Goal: Transaction & Acquisition: Purchase product/service

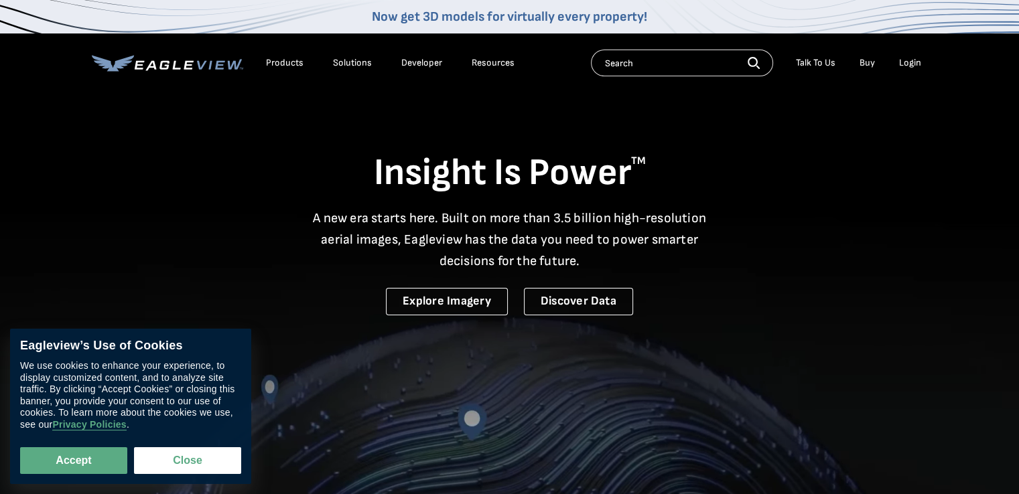
click at [910, 57] on div "Login" at bounding box center [910, 63] width 22 height 12
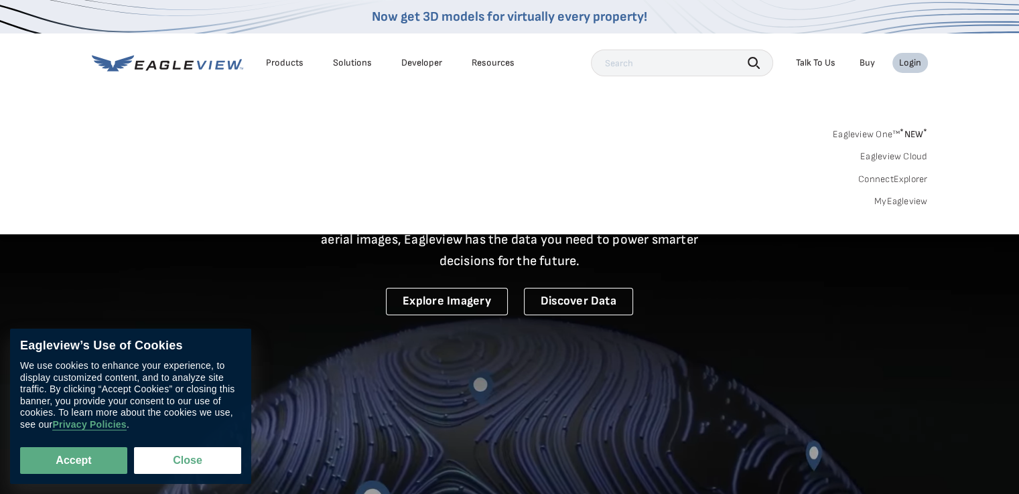
click at [901, 198] on link "MyEagleview" at bounding box center [901, 202] width 54 height 12
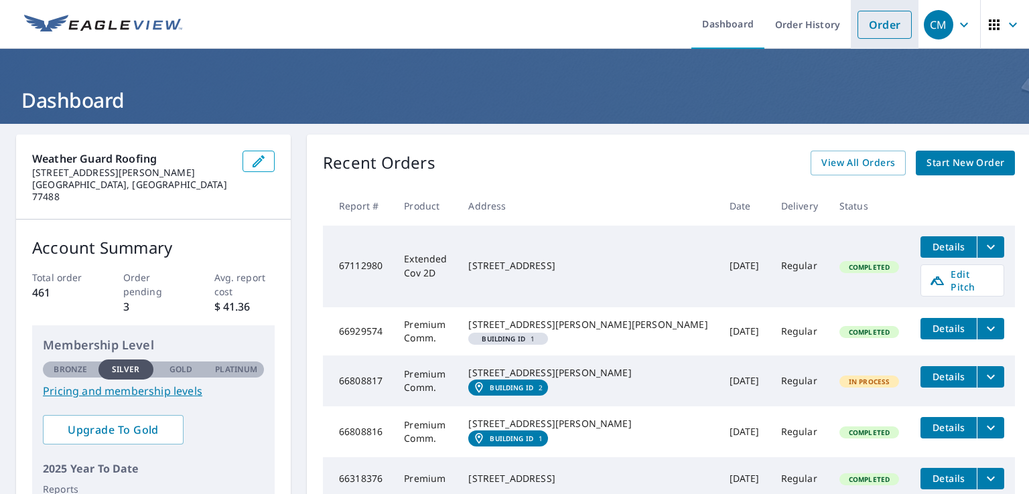
click at [860, 22] on link "Order" at bounding box center [885, 25] width 54 height 28
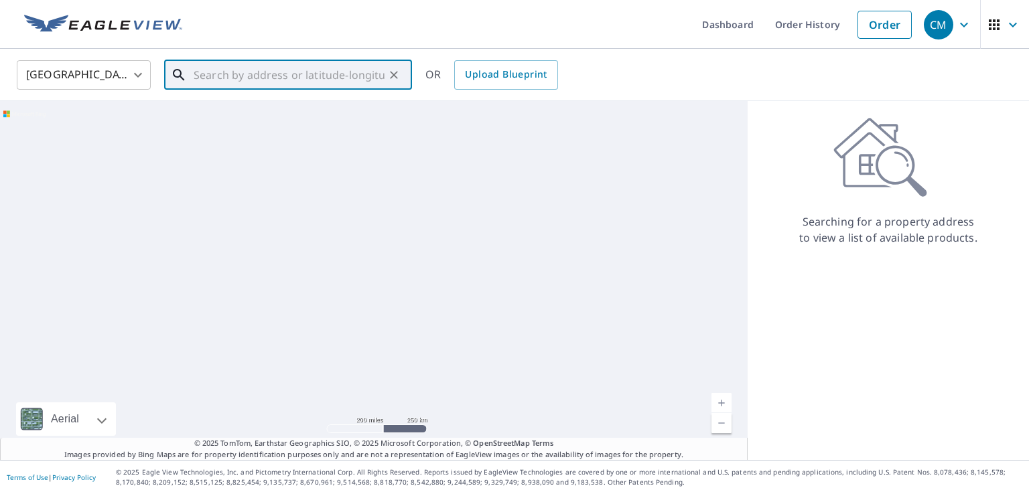
click at [228, 80] on input "text" at bounding box center [289, 75] width 191 height 38
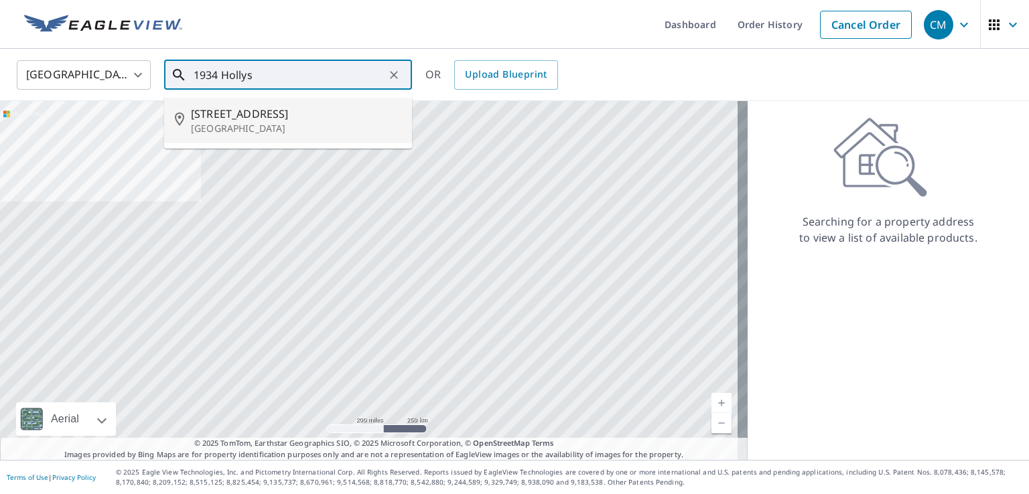
click at [226, 111] on span "1934 Hollys Way" at bounding box center [296, 114] width 210 height 16
type input "1934 Hollys Way Sugar Land, TX 77479"
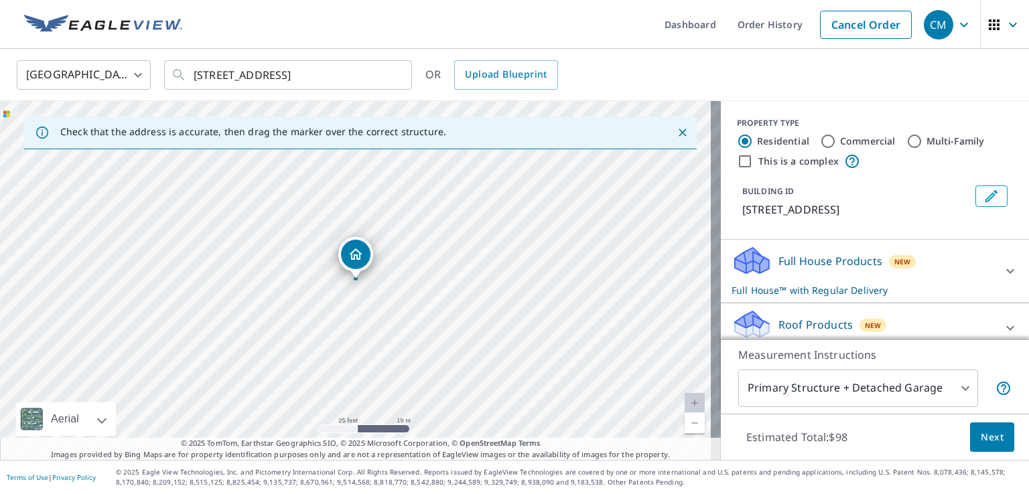
drag, startPoint x: 358, startPoint y: 247, endPoint x: 356, endPoint y: 283, distance: 35.5
click at [356, 283] on div "1934 Hollys Way Sugar Land, TX 77479" at bounding box center [360, 280] width 721 height 359
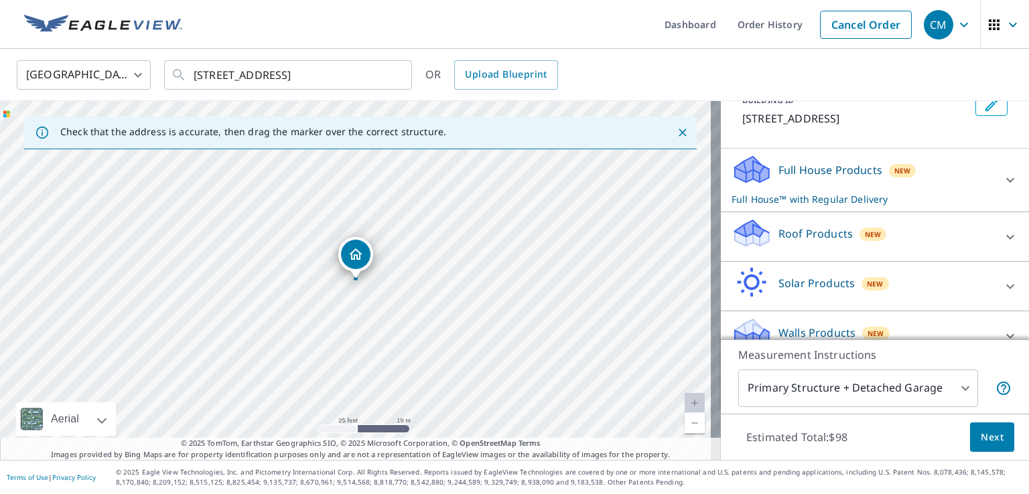
scroll to position [112, 0]
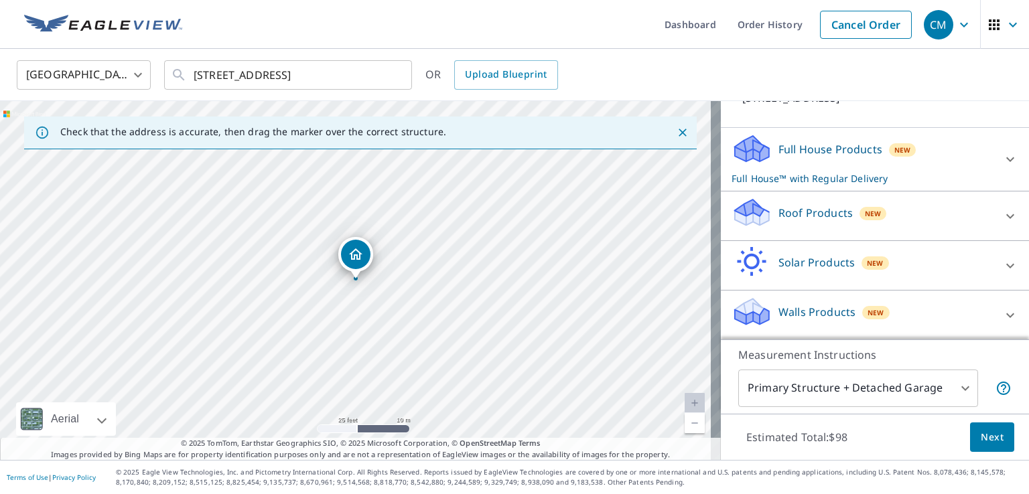
click at [767, 141] on div "Full House Products New Full House™ with Regular Delivery" at bounding box center [863, 159] width 263 height 52
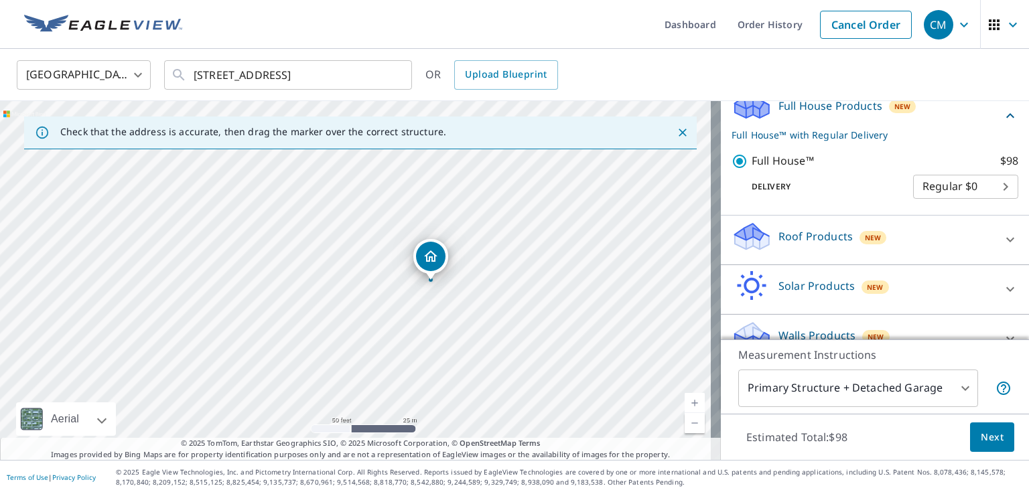
scroll to position [179, 0]
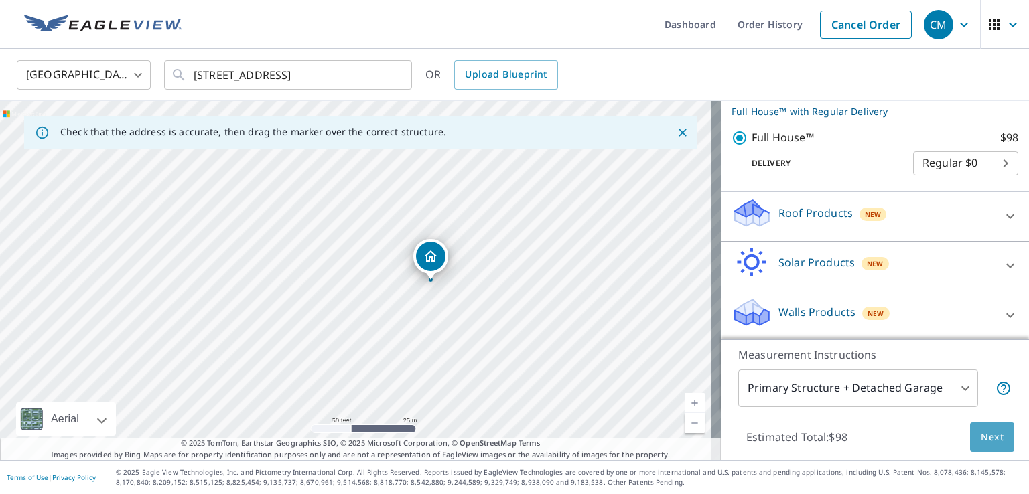
click at [992, 442] on span "Next" at bounding box center [992, 438] width 23 height 17
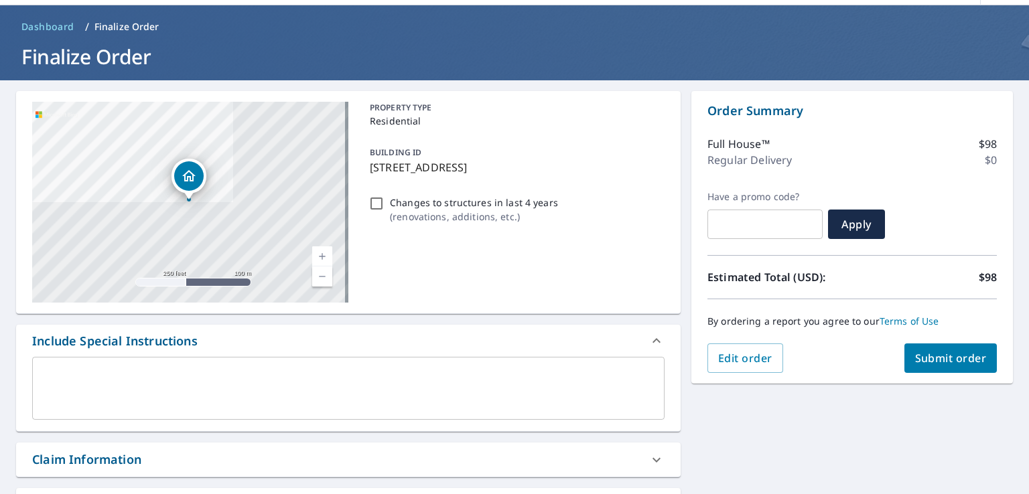
scroll to position [67, 0]
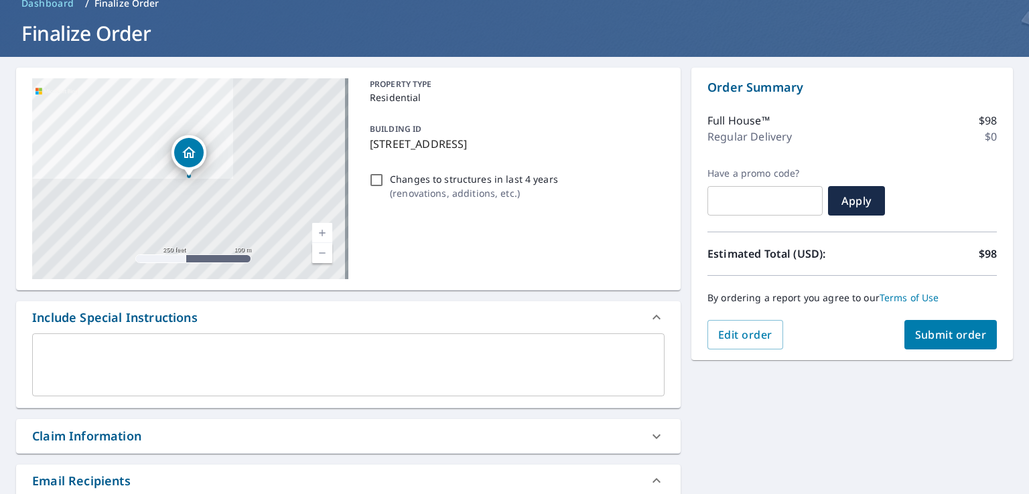
click at [951, 339] on span "Submit order" at bounding box center [951, 335] width 72 height 15
checkbox input "true"
